Goal: Navigation & Orientation: Find specific page/section

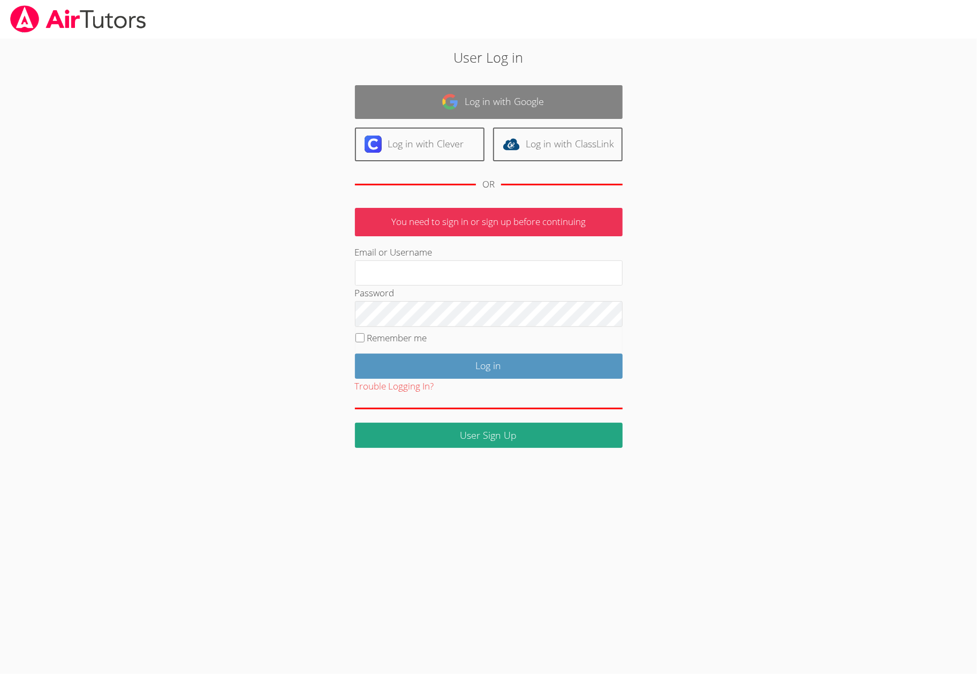
click at [448, 96] on img at bounding box center [450, 101] width 17 height 17
